Goal: Navigation & Orientation: Understand site structure

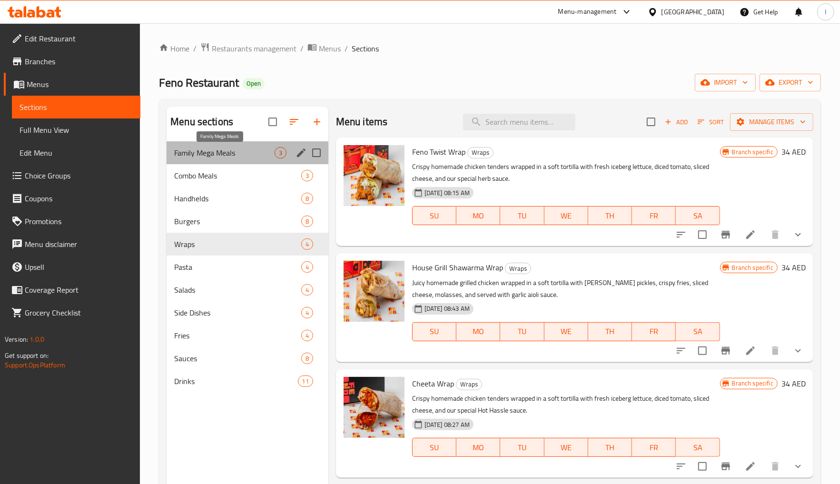
click at [251, 152] on span "Family Mega Meals" at bounding box center [224, 152] width 100 height 11
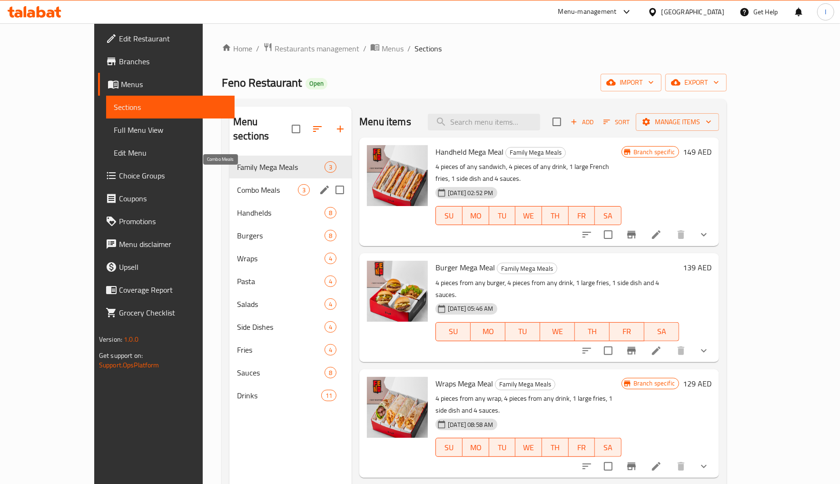
click at [237, 184] on span "Combo Meals" at bounding box center [267, 189] width 61 height 11
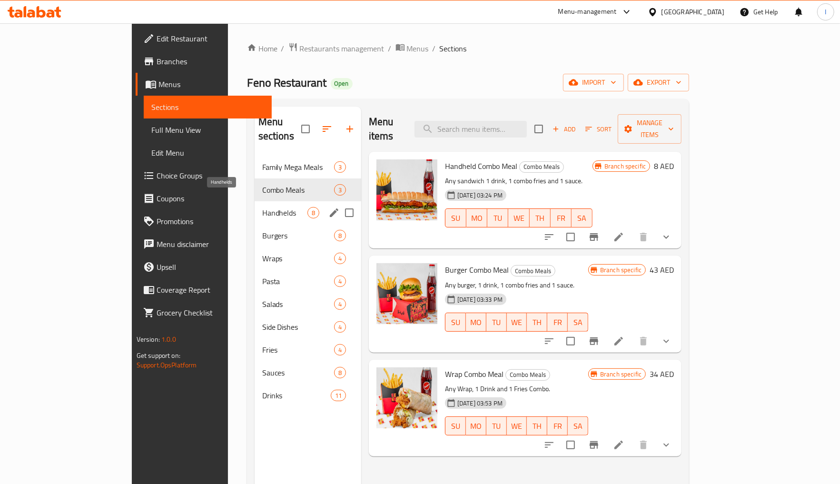
click at [262, 207] on span "Handhelds" at bounding box center [284, 212] width 45 height 11
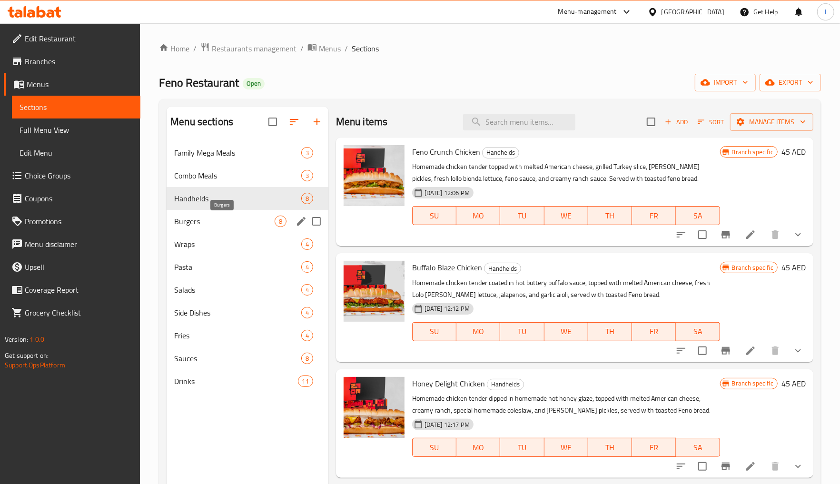
click at [217, 224] on span "Burgers" at bounding box center [224, 221] width 100 height 11
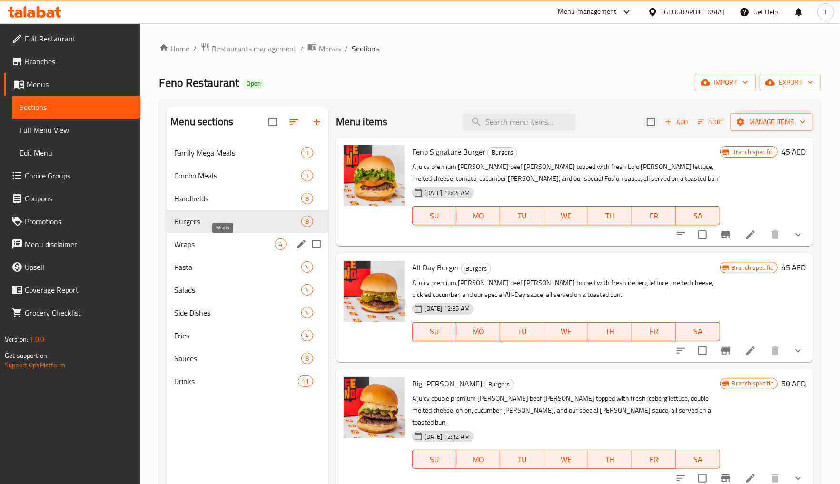
click at [211, 245] on span "Wraps" at bounding box center [224, 243] width 100 height 11
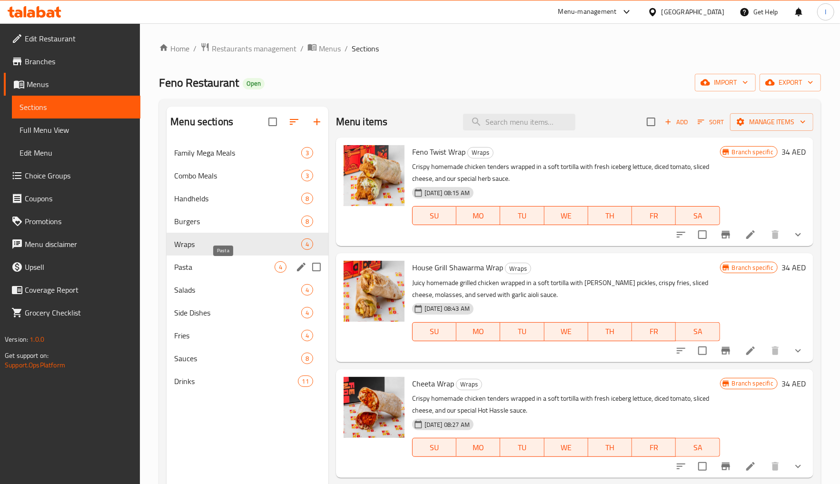
click at [207, 266] on span "Pasta" at bounding box center [224, 266] width 100 height 11
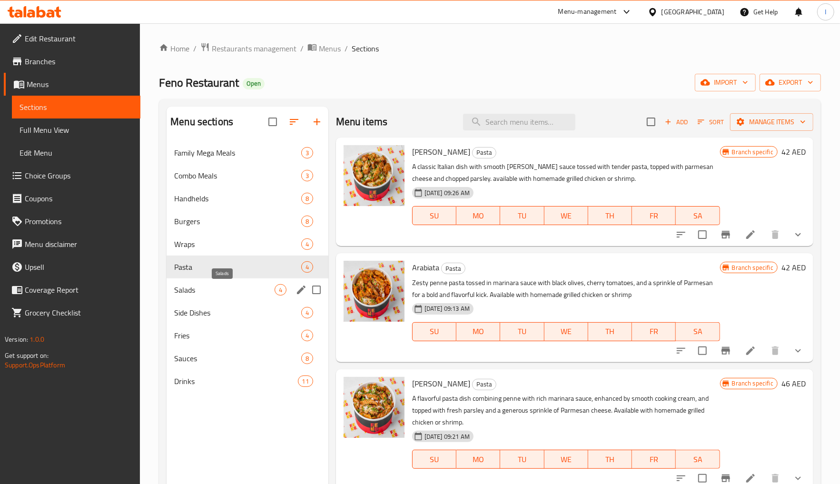
click at [204, 288] on span "Salads" at bounding box center [224, 289] width 100 height 11
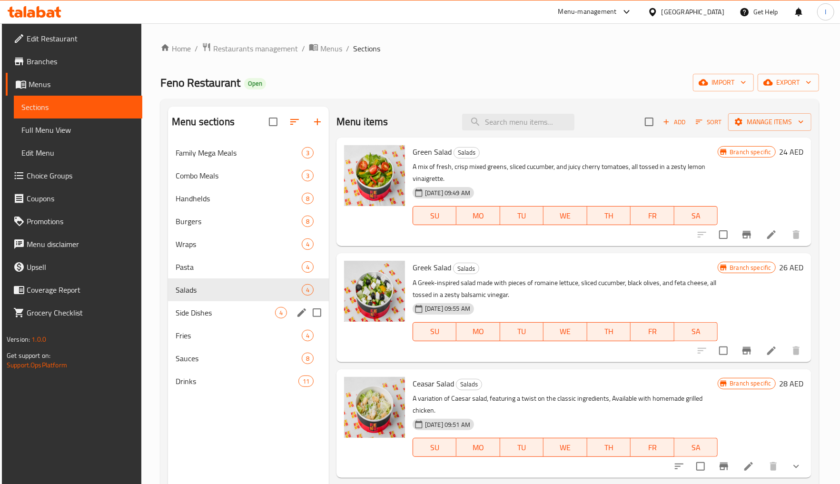
click at [200, 308] on div "Side Dishes 4" at bounding box center [248, 312] width 161 height 23
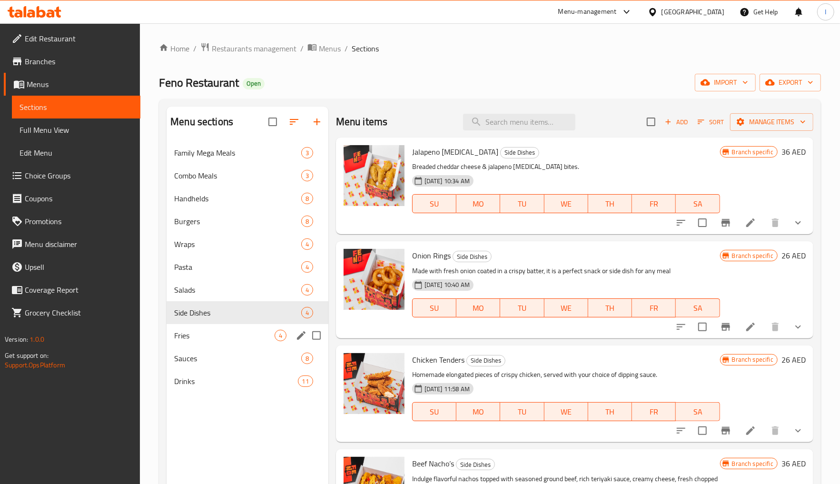
click at [198, 328] on div "Fries 4" at bounding box center [248, 335] width 162 height 23
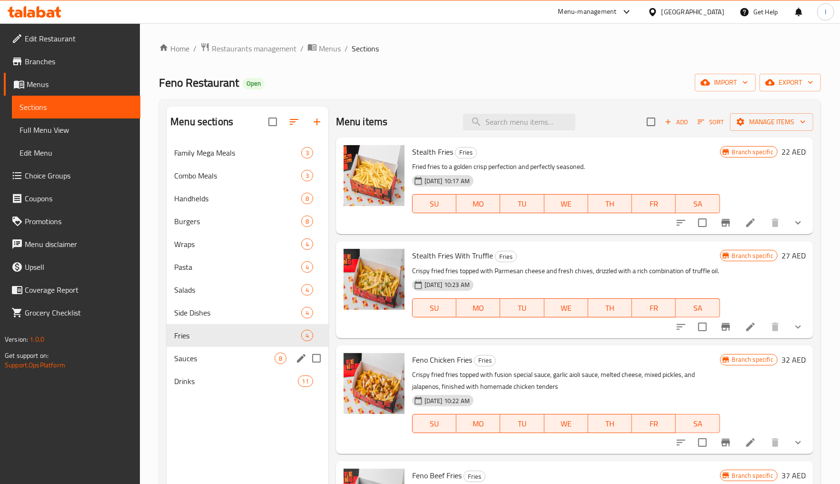
click at [196, 353] on div "Sauces 8" at bounding box center [248, 358] width 162 height 23
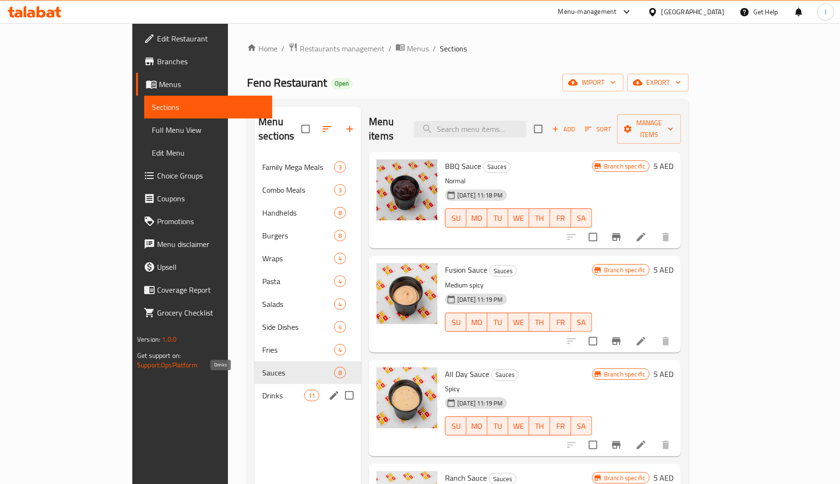
click at [262, 390] on span "Drinks" at bounding box center [283, 395] width 42 height 11
